Goal: Communication & Community: Answer question/provide support

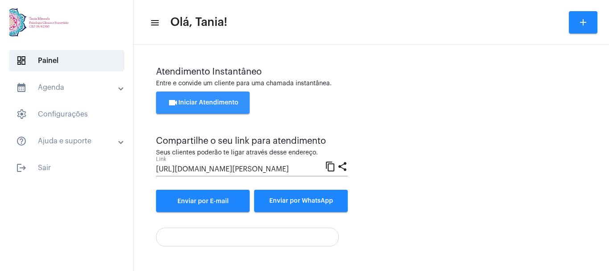
click at [218, 104] on span "videocam Iniciar Atendimento" at bounding box center [203, 102] width 71 height 6
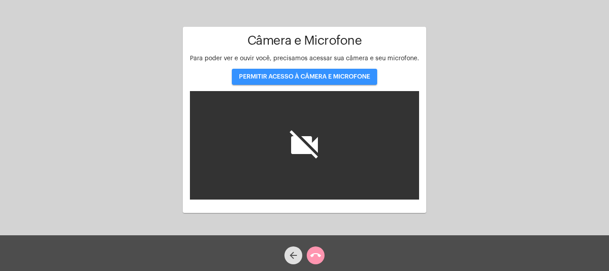
click at [297, 78] on span "PERMITIR ACESSO À CÂMERA E MICROFONE" at bounding box center [304, 77] width 131 height 6
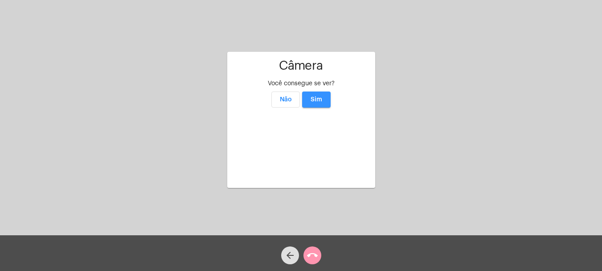
click at [326, 91] on button "Sim" at bounding box center [316, 99] width 29 height 16
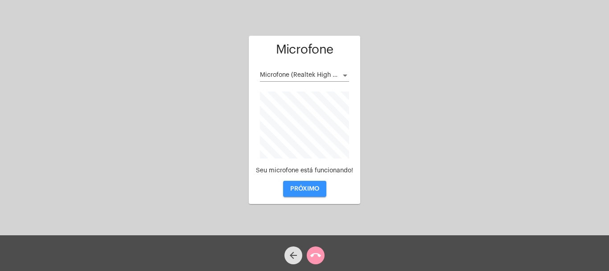
click at [302, 188] on span "PRÓXIMO" at bounding box center [304, 188] width 29 height 6
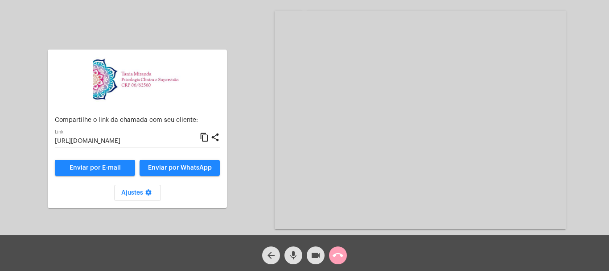
click at [339, 253] on mat-icon "call_end" at bounding box center [337, 255] width 11 height 11
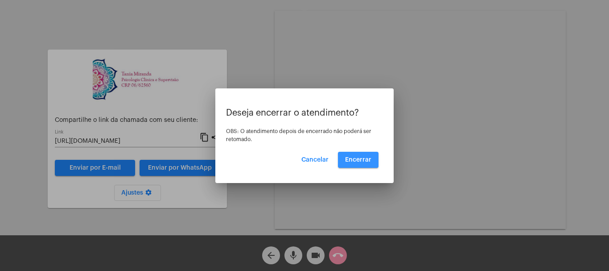
click at [361, 163] on button "Encerrar" at bounding box center [358, 160] width 41 height 16
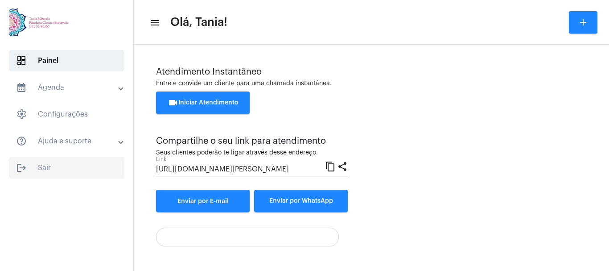
click at [43, 168] on span "logout Sair" at bounding box center [66, 167] width 115 height 21
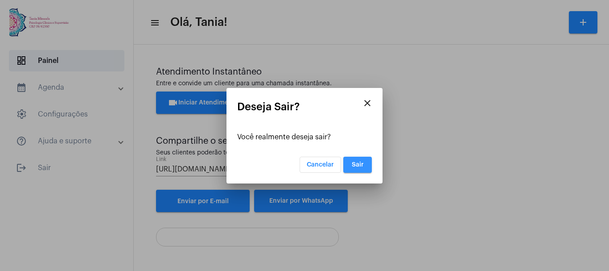
click at [357, 163] on span "Sair" at bounding box center [358, 164] width 12 height 6
